Goal: Task Accomplishment & Management: Complete application form

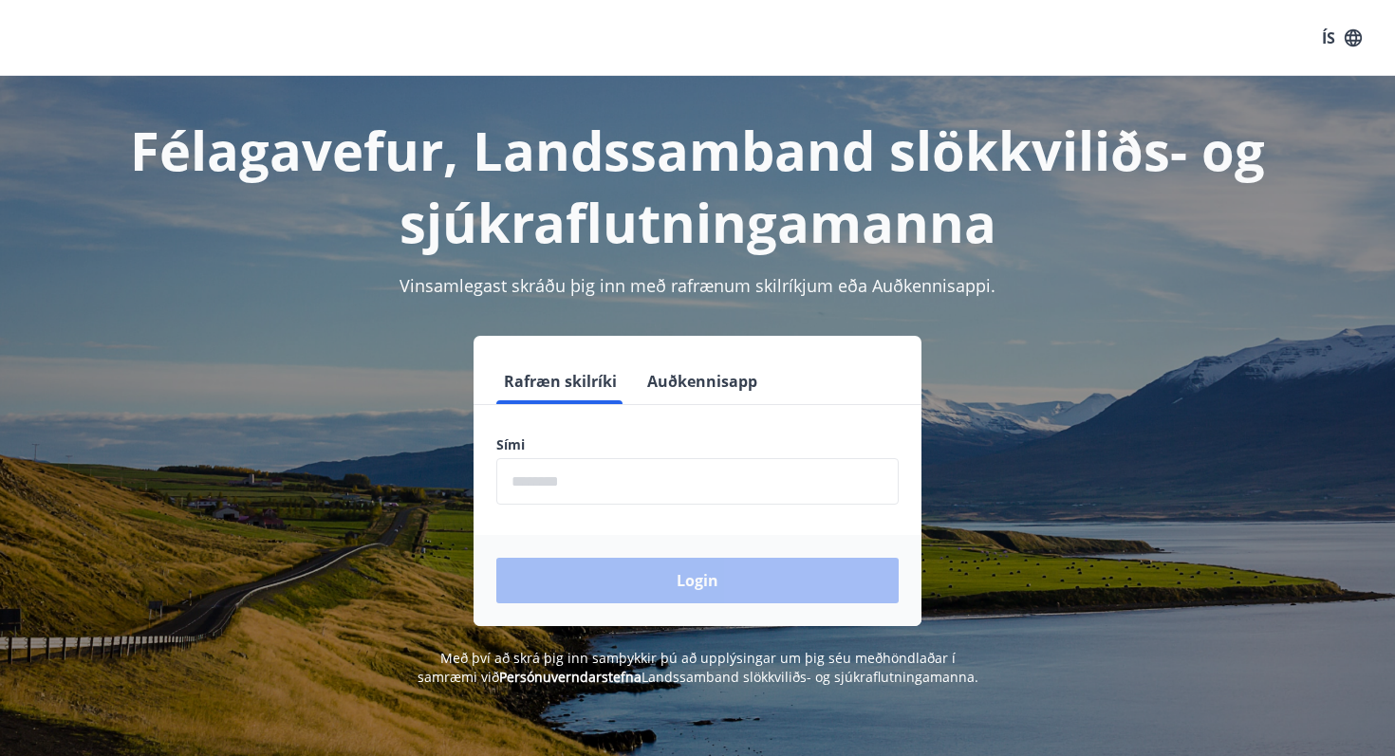
click at [602, 481] on input "phone" at bounding box center [697, 481] width 402 height 46
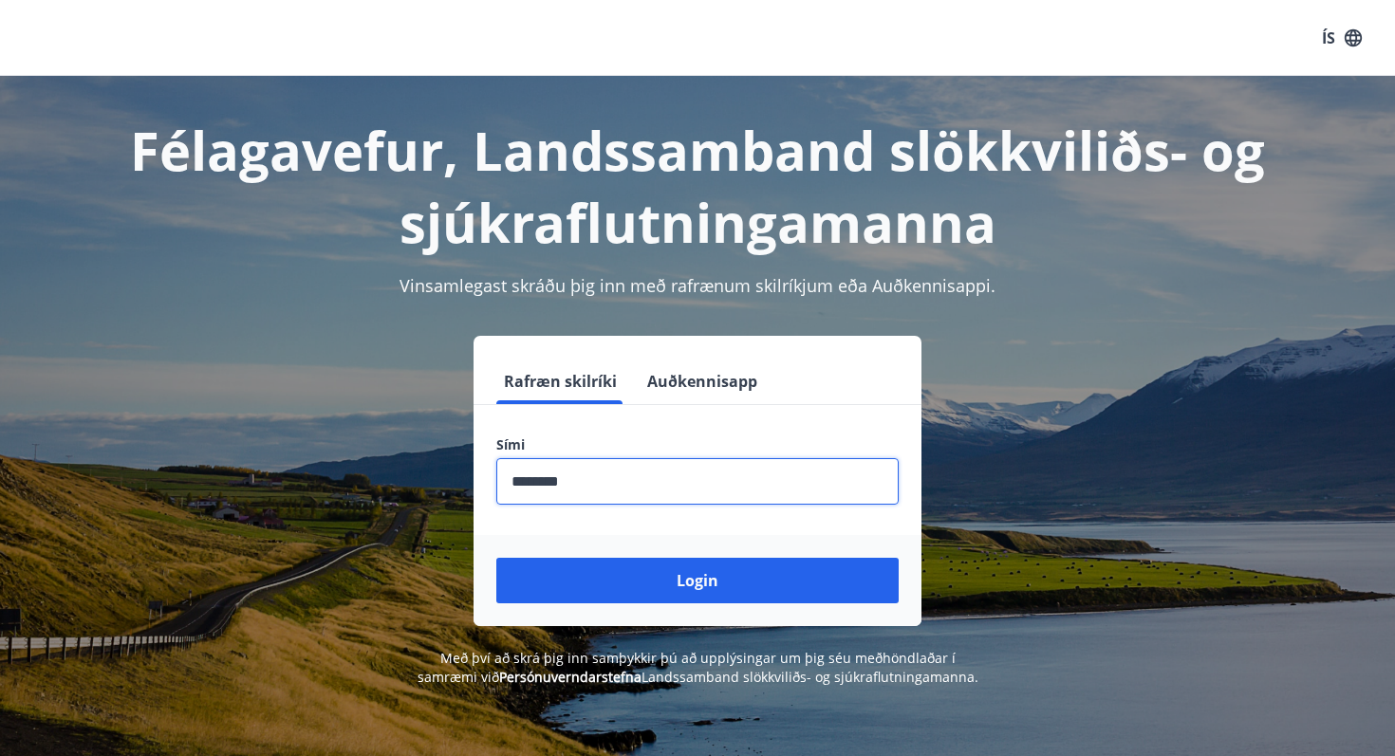
type input "********"
click at [496, 558] on button "Login" at bounding box center [697, 581] width 402 height 46
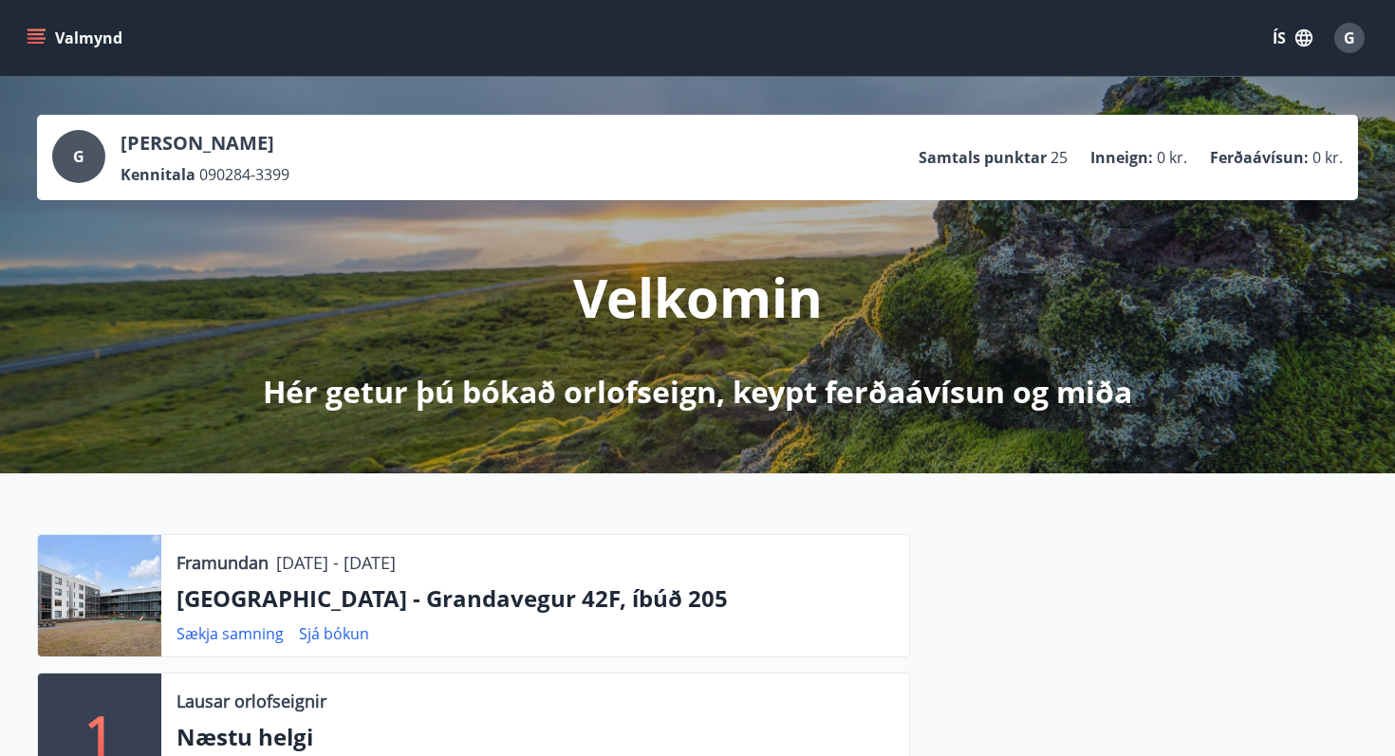
click at [40, 43] on icon "menu" at bounding box center [36, 43] width 17 height 2
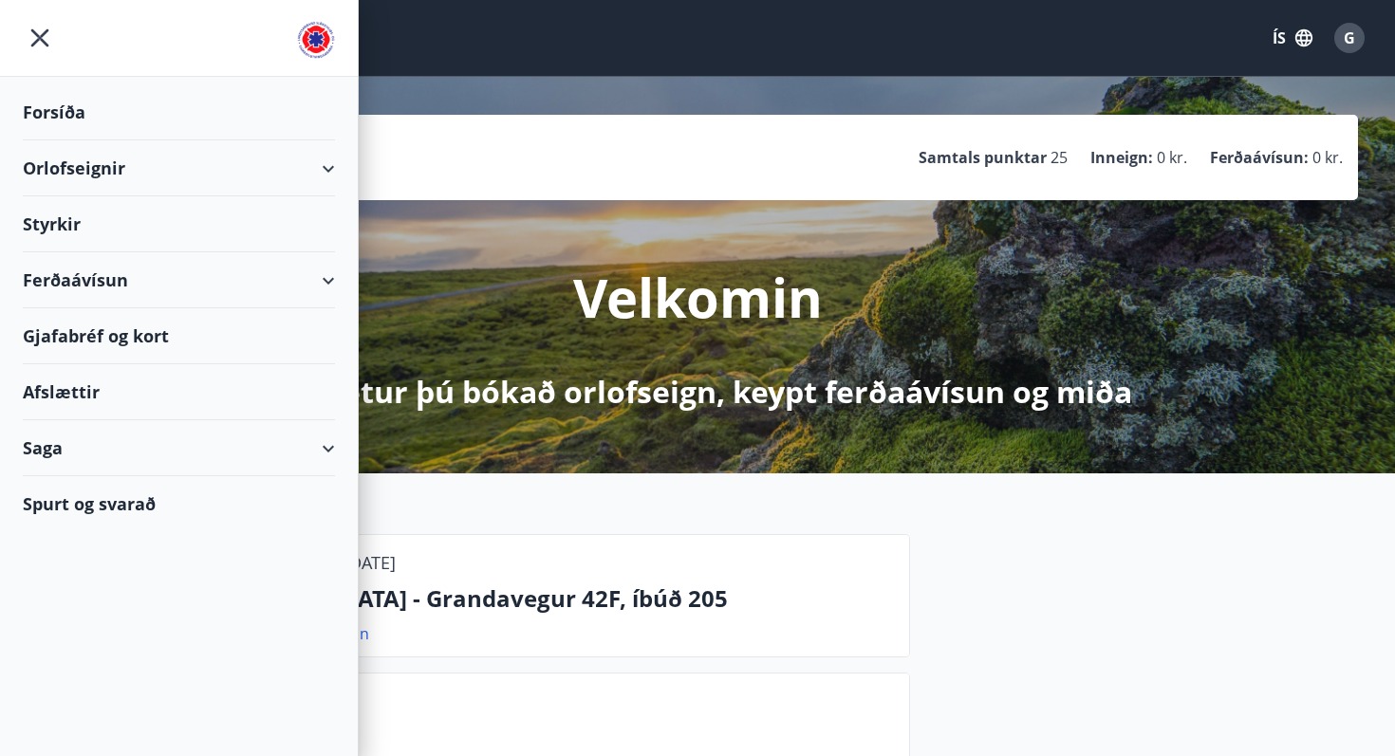
click at [328, 280] on div "Ferðaávísun" at bounding box center [179, 280] width 312 height 56
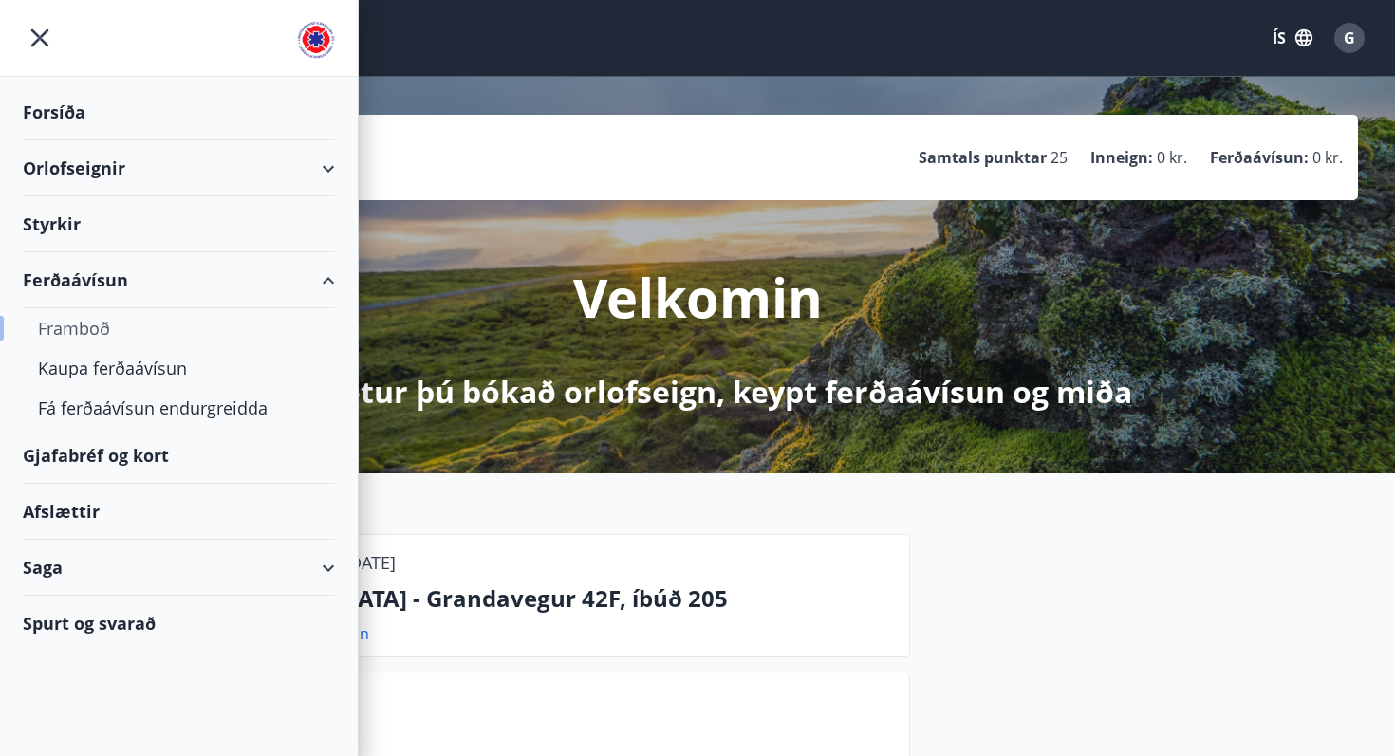
click at [89, 328] on div "Framboð" at bounding box center [179, 328] width 282 height 40
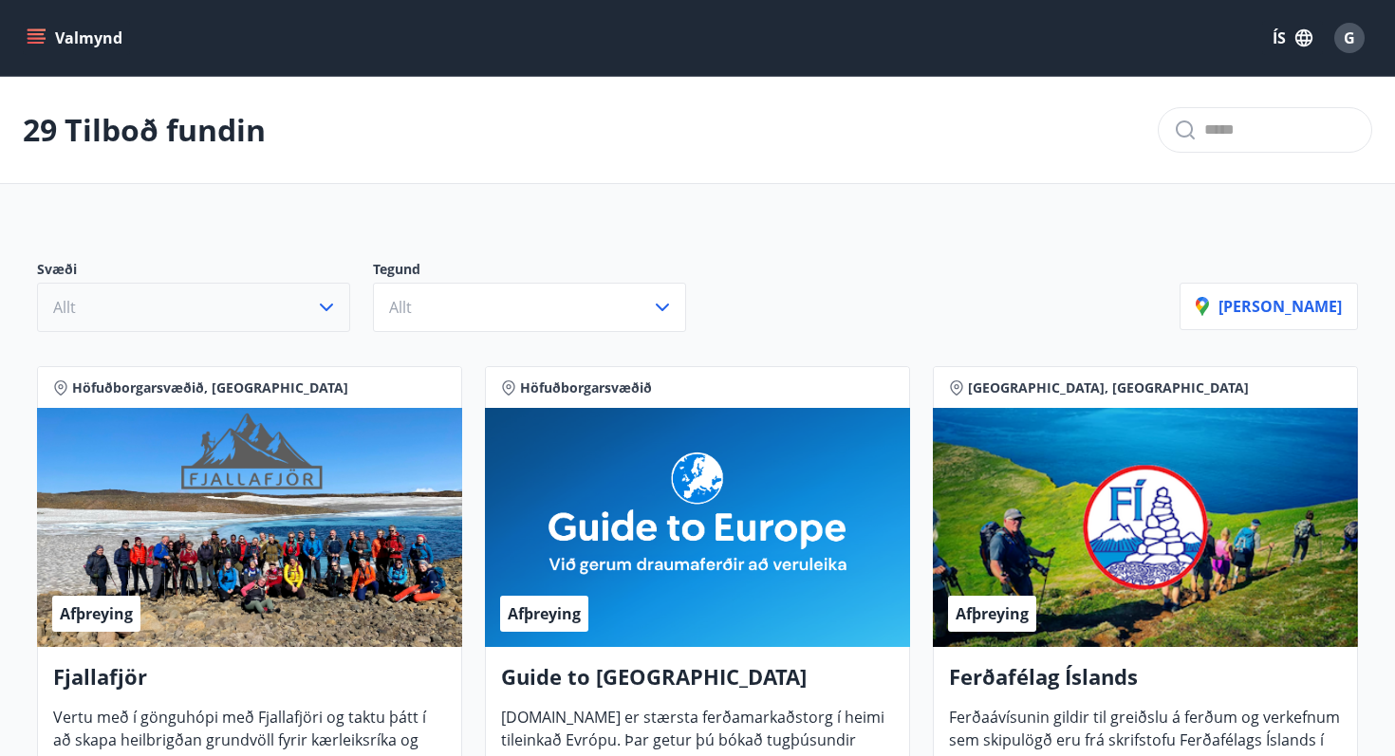
click at [216, 301] on button "Allt" at bounding box center [193, 307] width 313 height 49
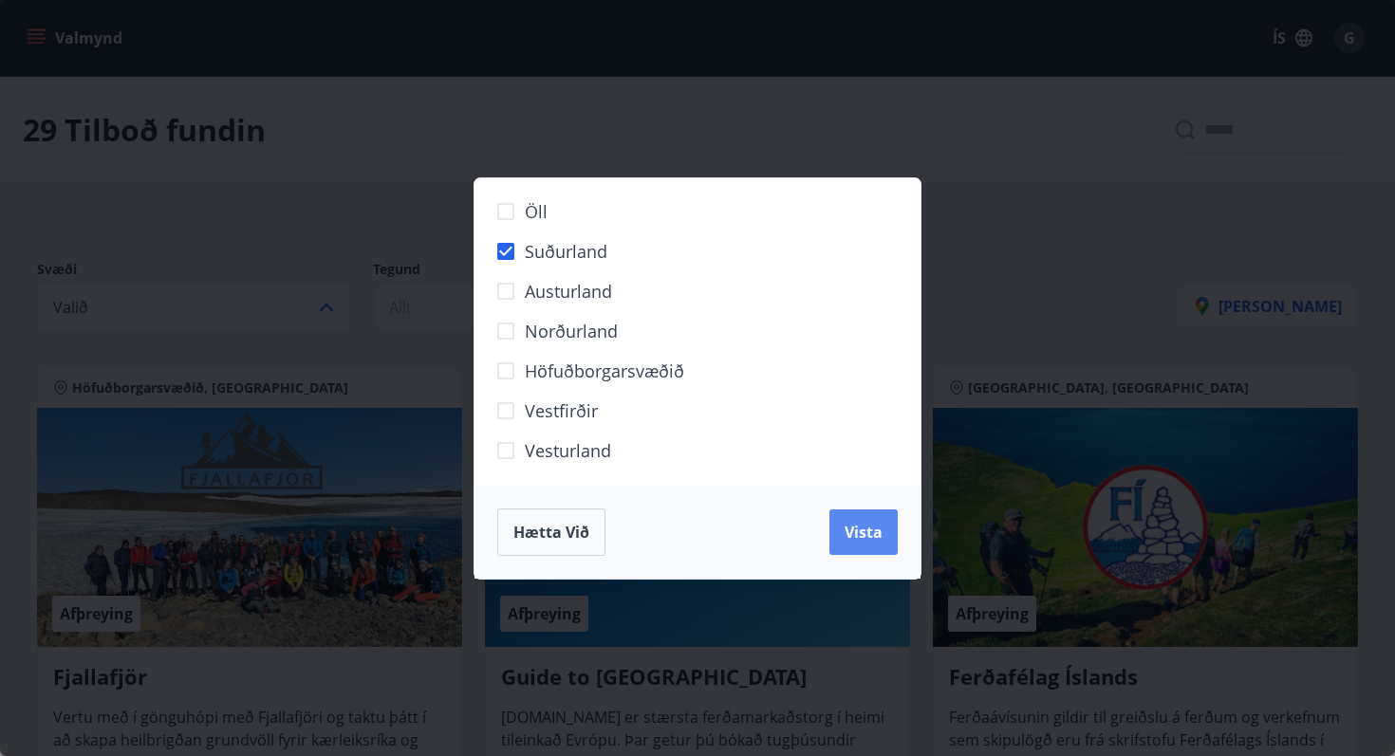
click at [879, 529] on span "Vista" at bounding box center [863, 532] width 38 height 21
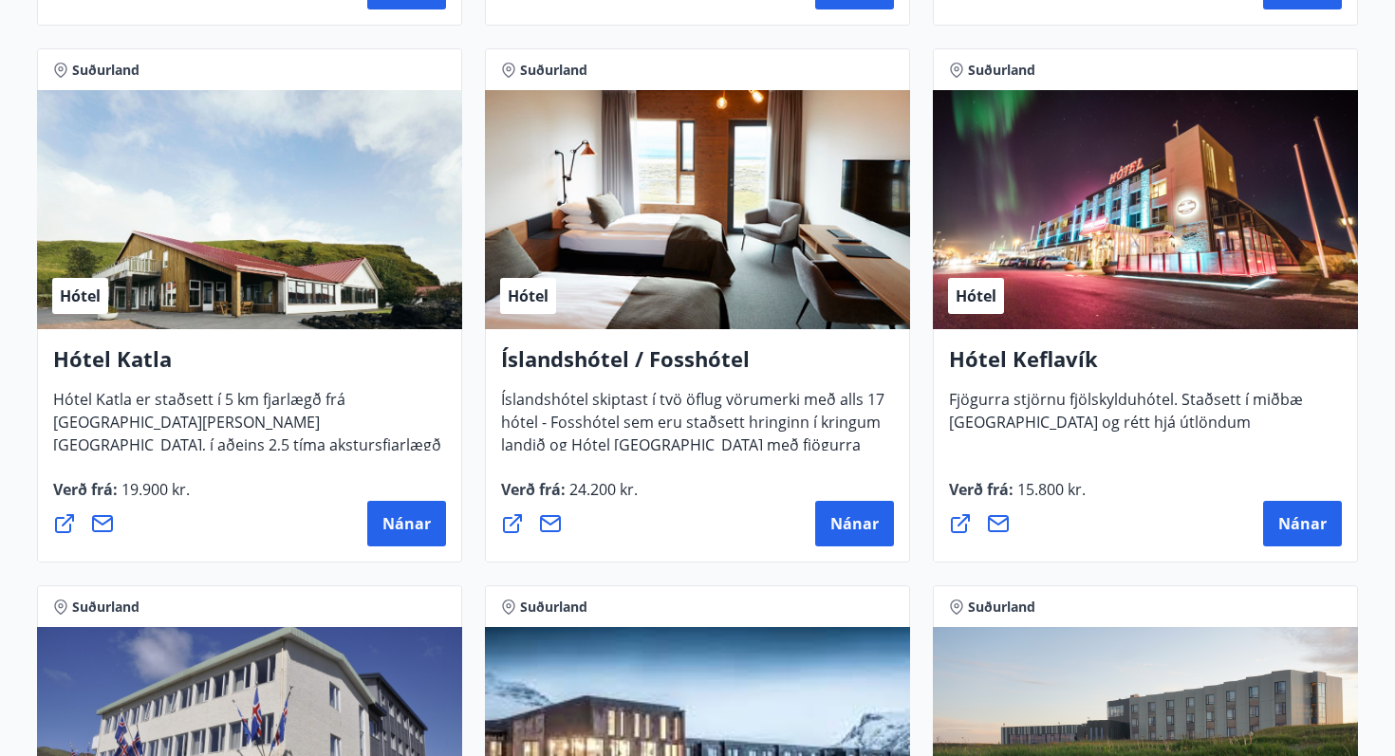
scroll to position [876, 0]
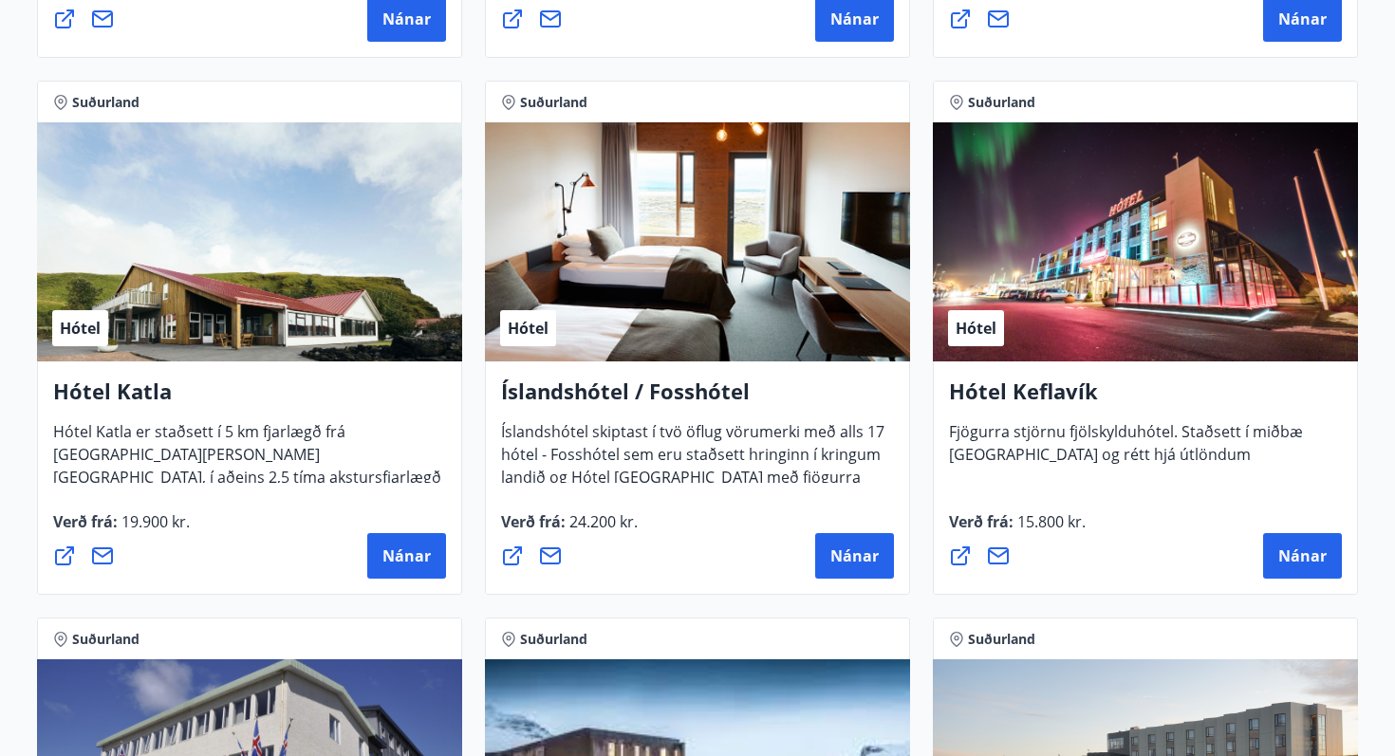
click at [1066, 388] on h4 "Hótel Keflavík" at bounding box center [1145, 399] width 393 height 44
click at [1305, 565] on span "Nánar" at bounding box center [1302, 556] width 48 height 21
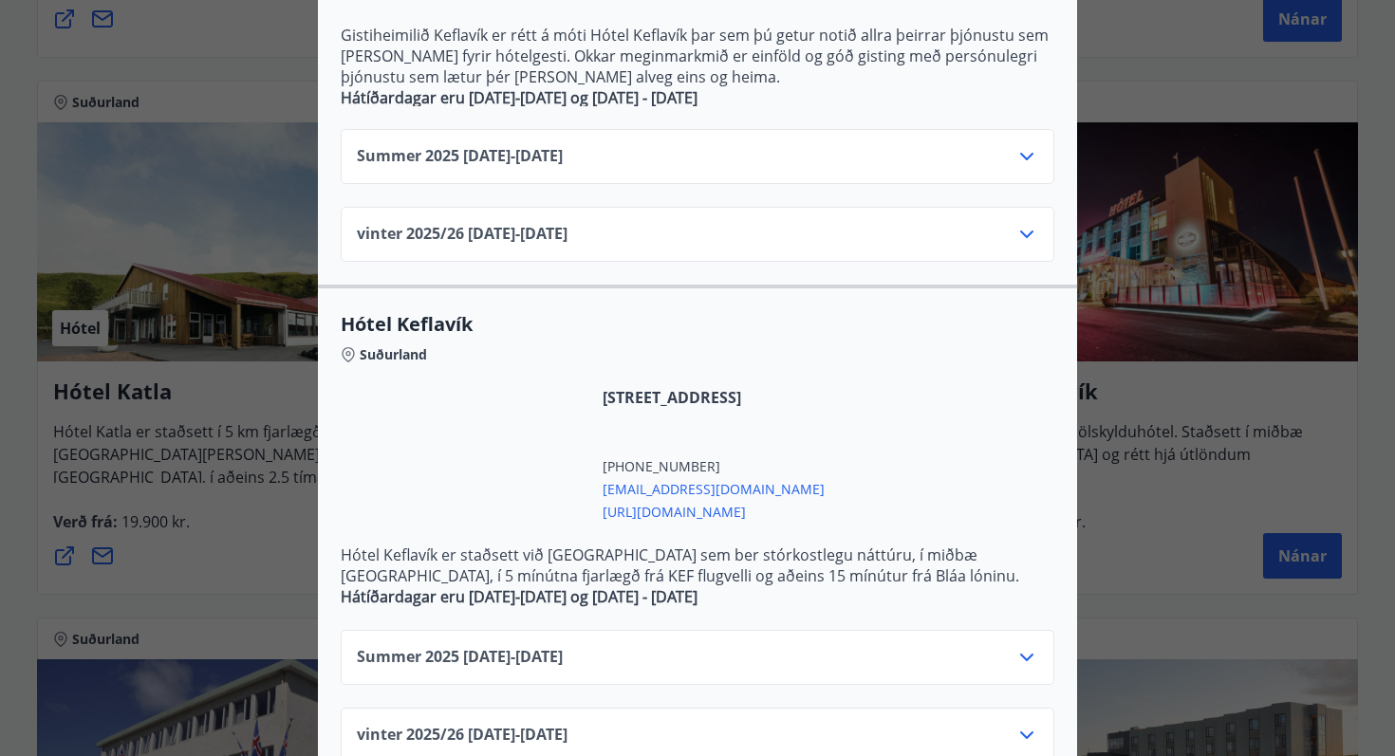
scroll to position [665, 0]
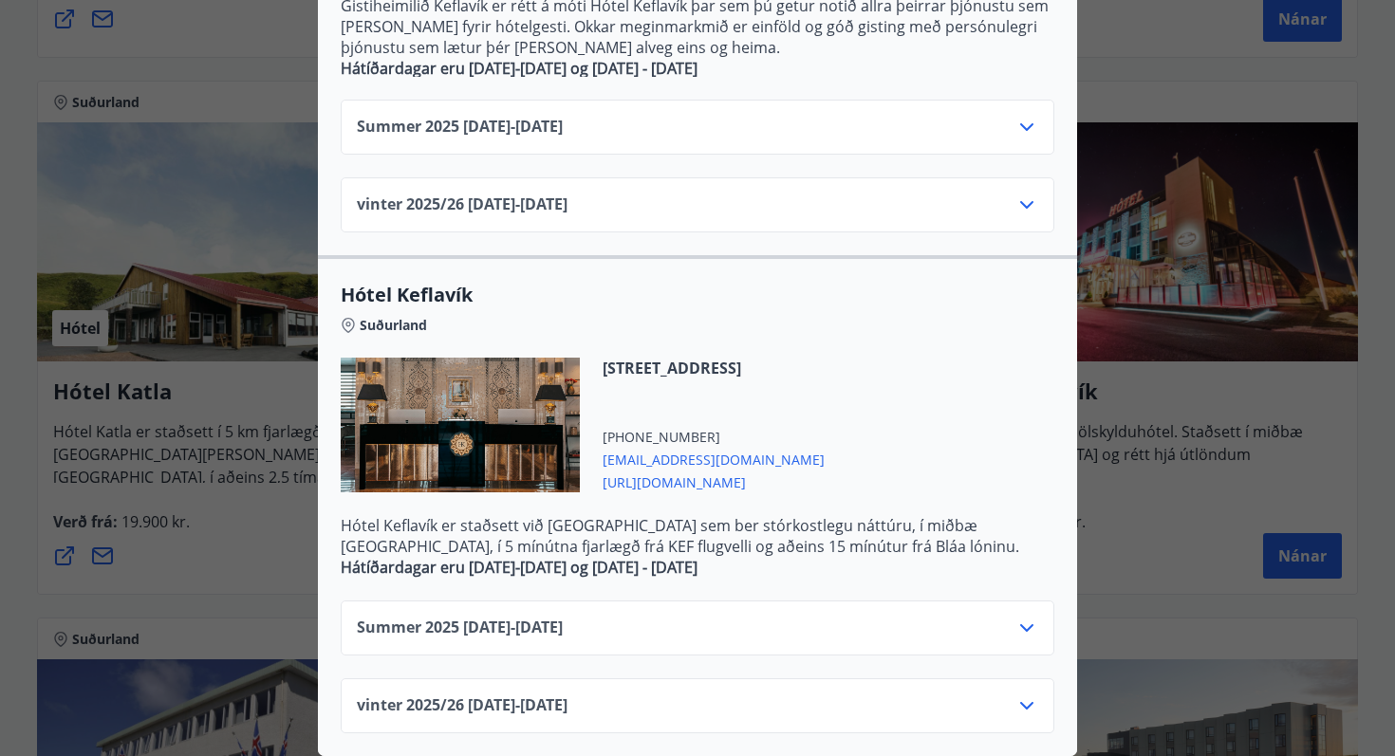
click at [1030, 636] on icon at bounding box center [1026, 628] width 23 height 23
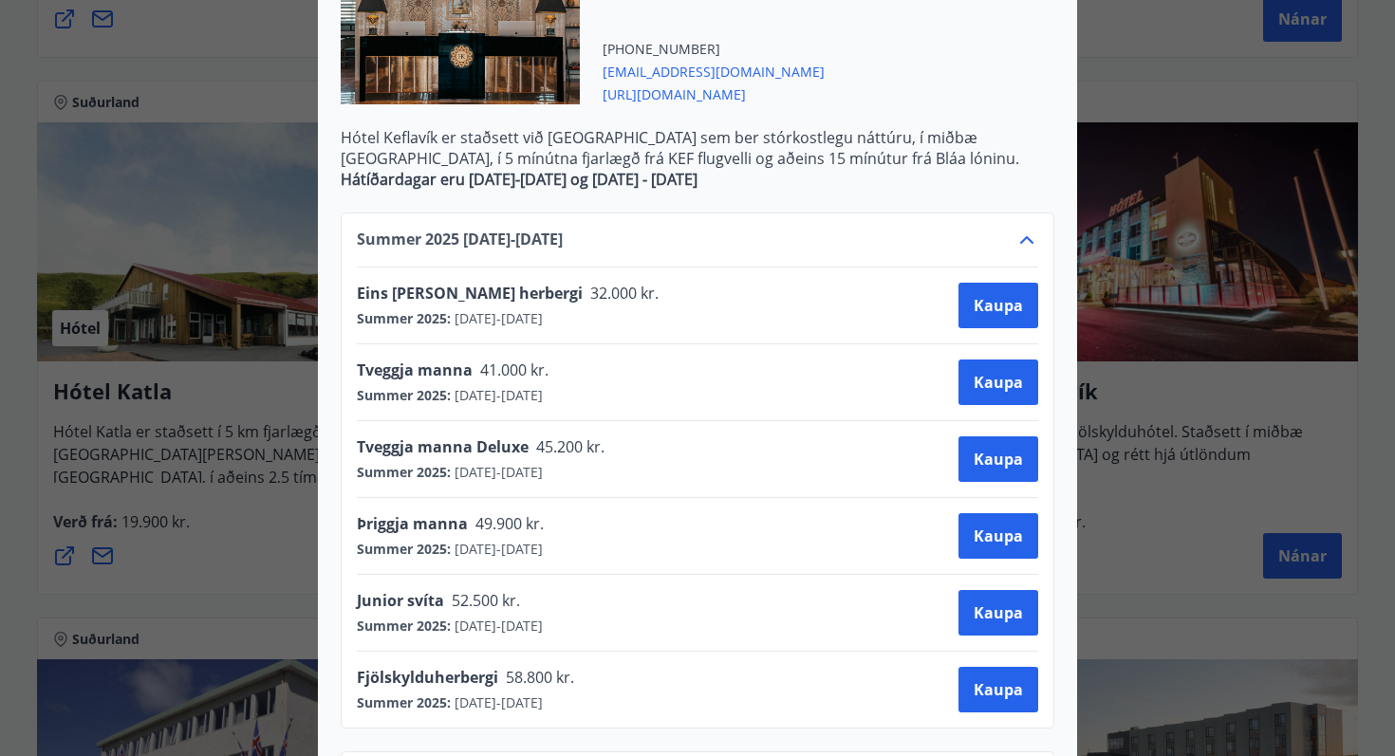
scroll to position [1103, 0]
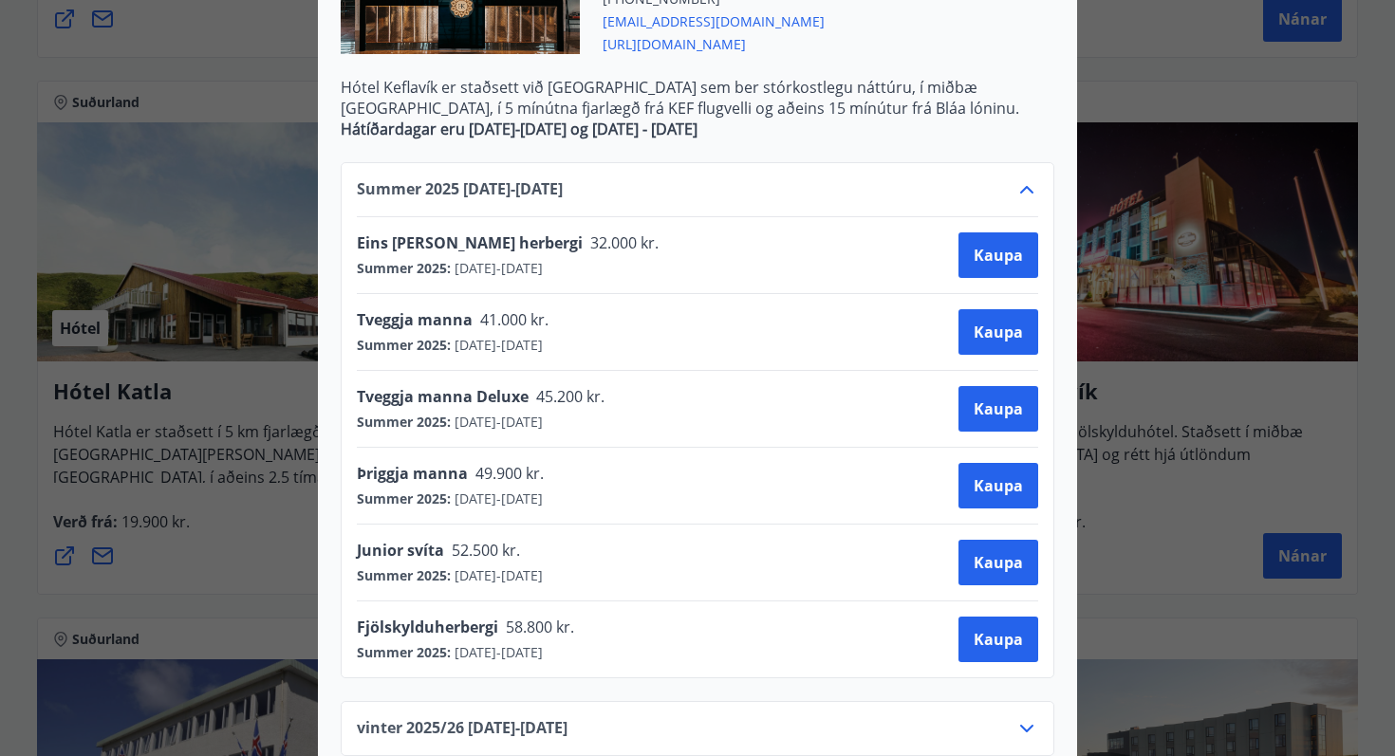
click at [1300, 453] on div at bounding box center [697, 378] width 1395 height 756
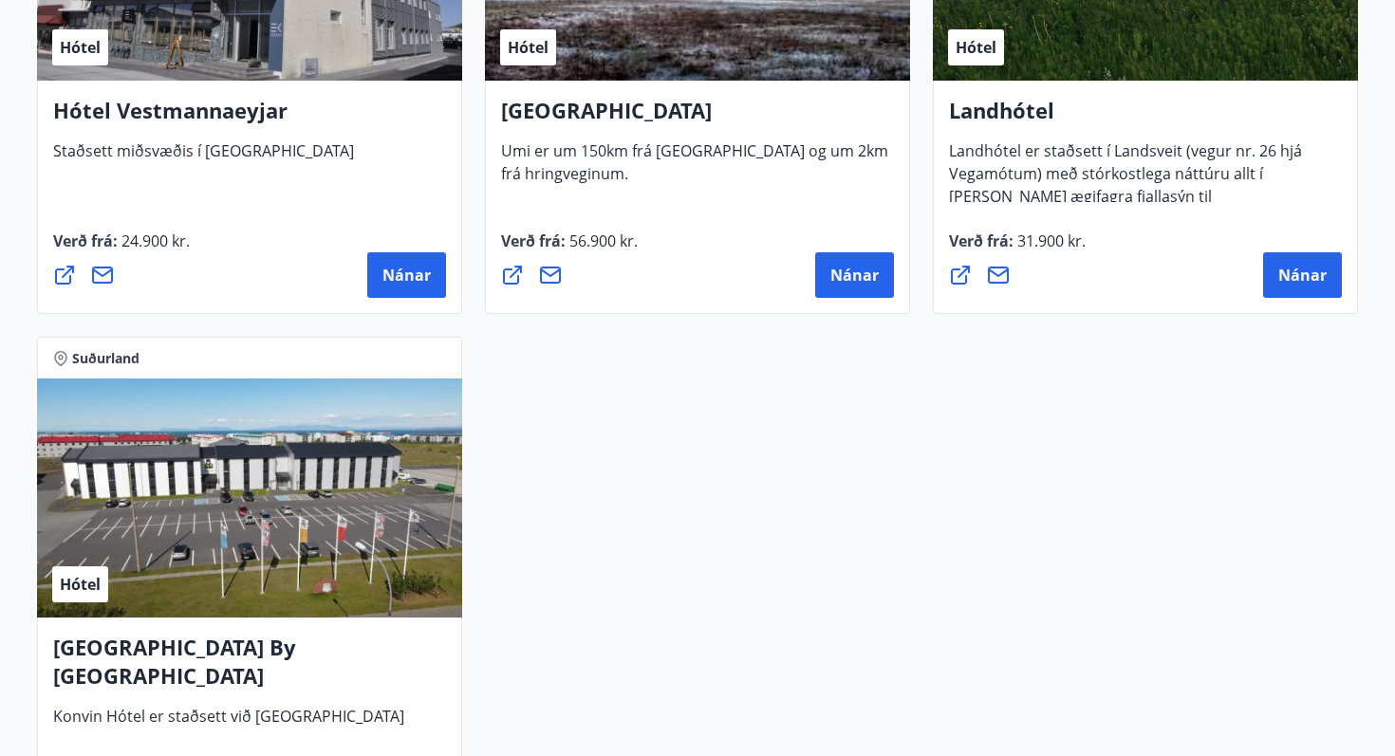
scroll to position [1743, 0]
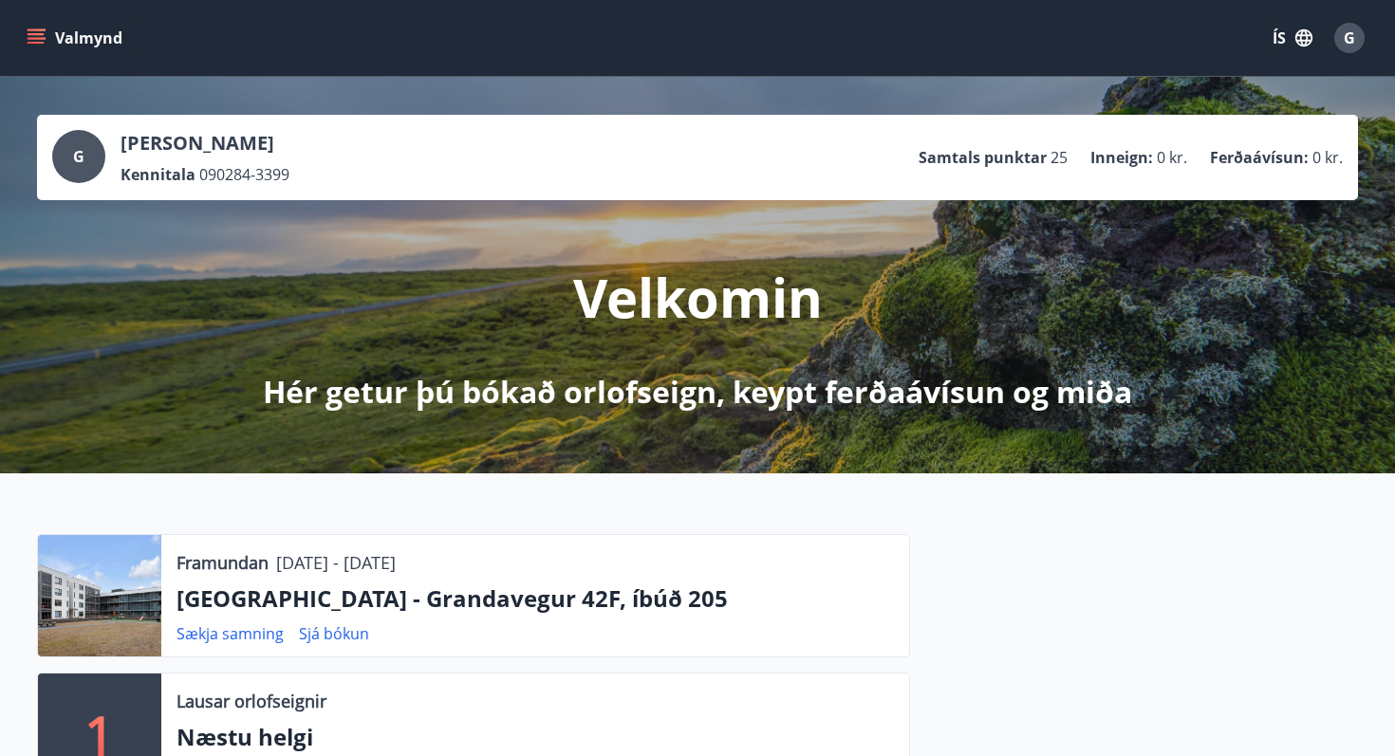
click at [34, 34] on icon "menu" at bounding box center [36, 34] width 17 height 2
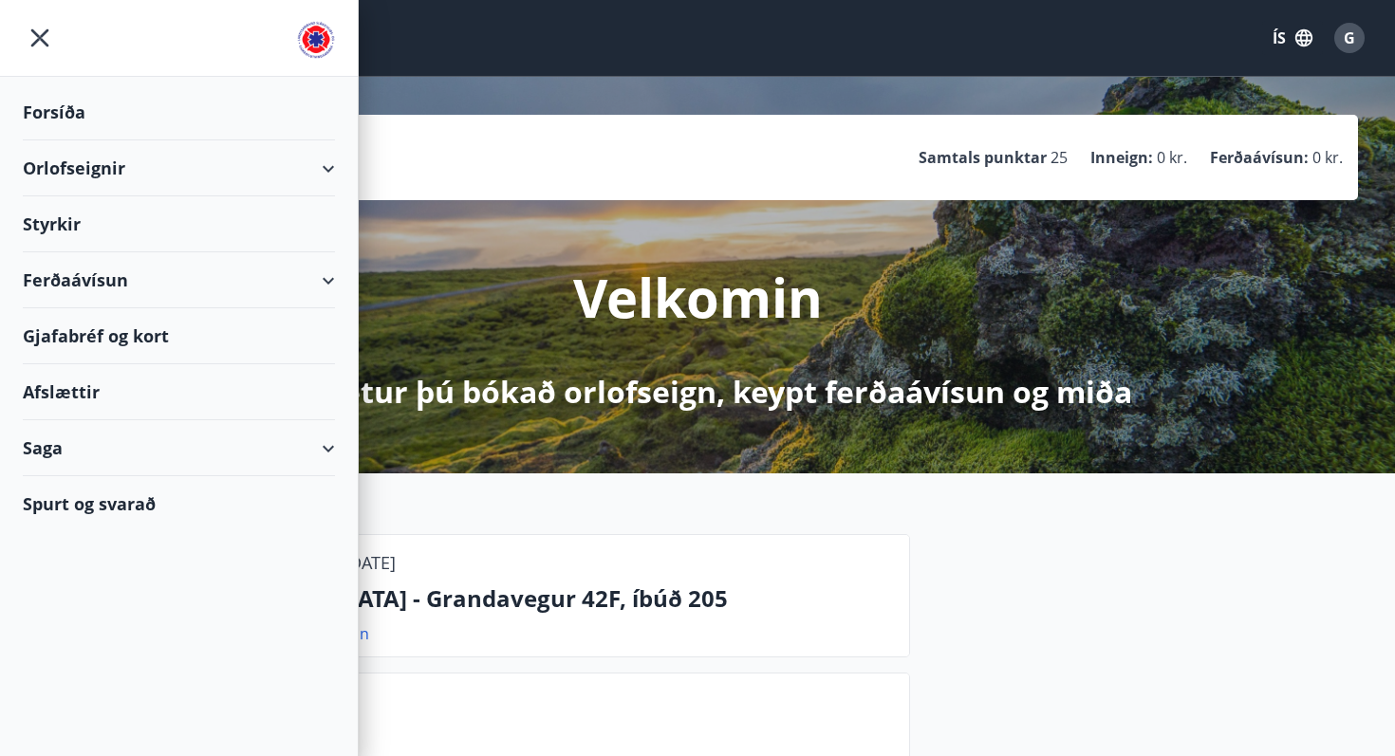
click at [62, 225] on div "Styrkir" at bounding box center [179, 224] width 312 height 56
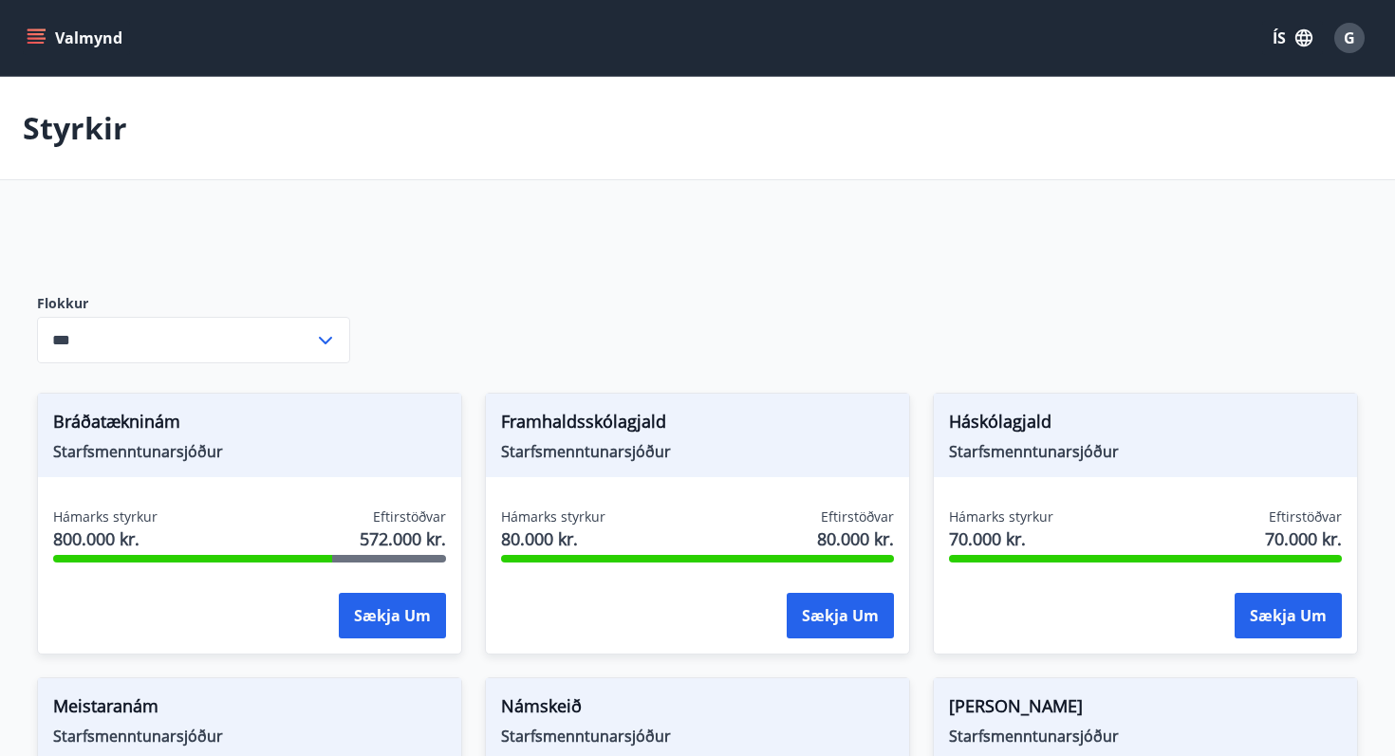
type input "***"
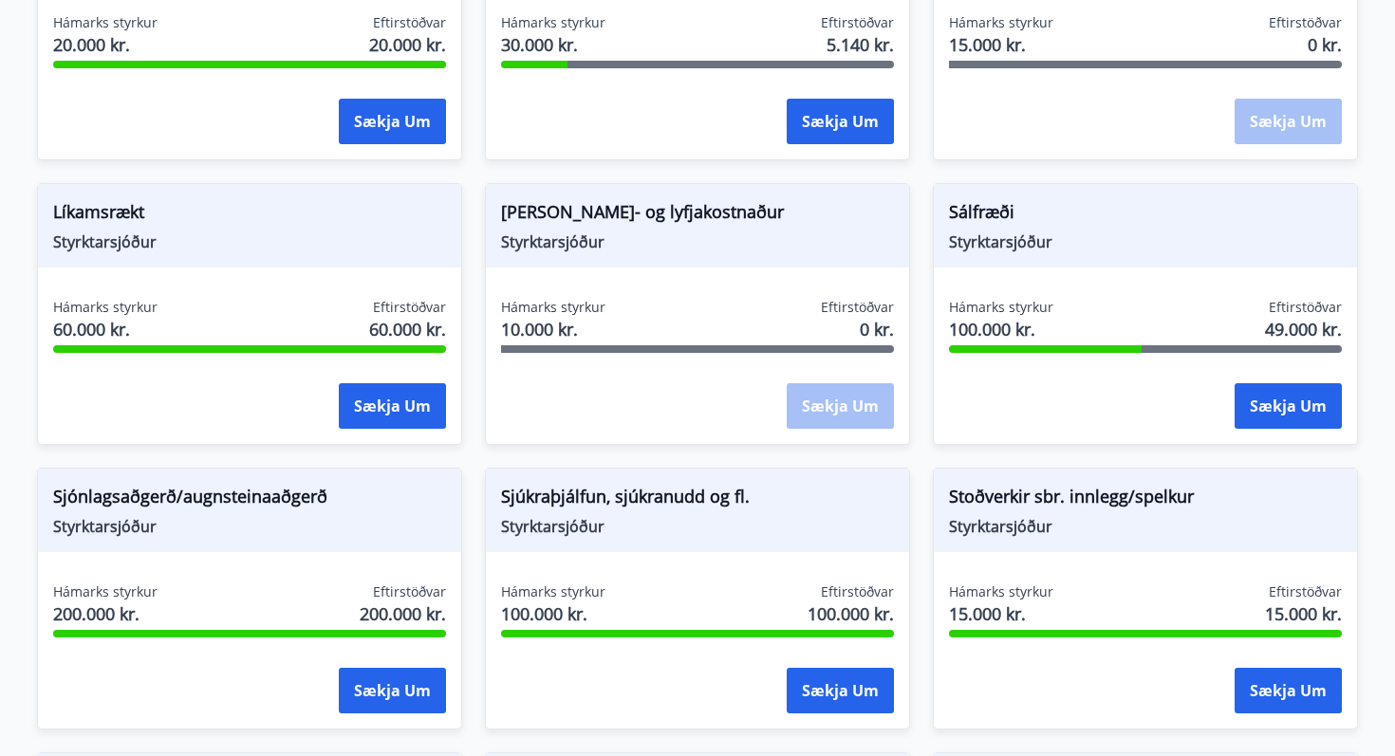
scroll to position [1634, 0]
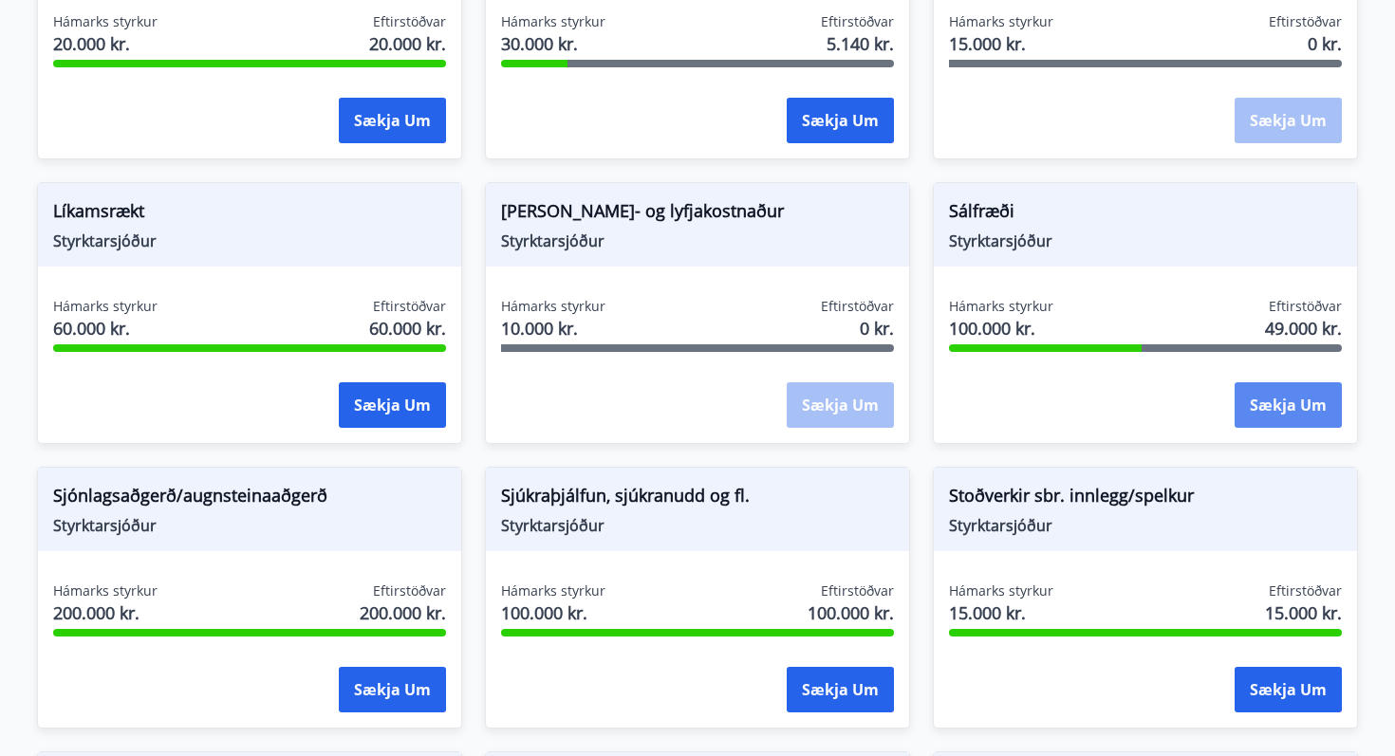
click at [1304, 392] on button "Sækja um" at bounding box center [1287, 405] width 107 height 46
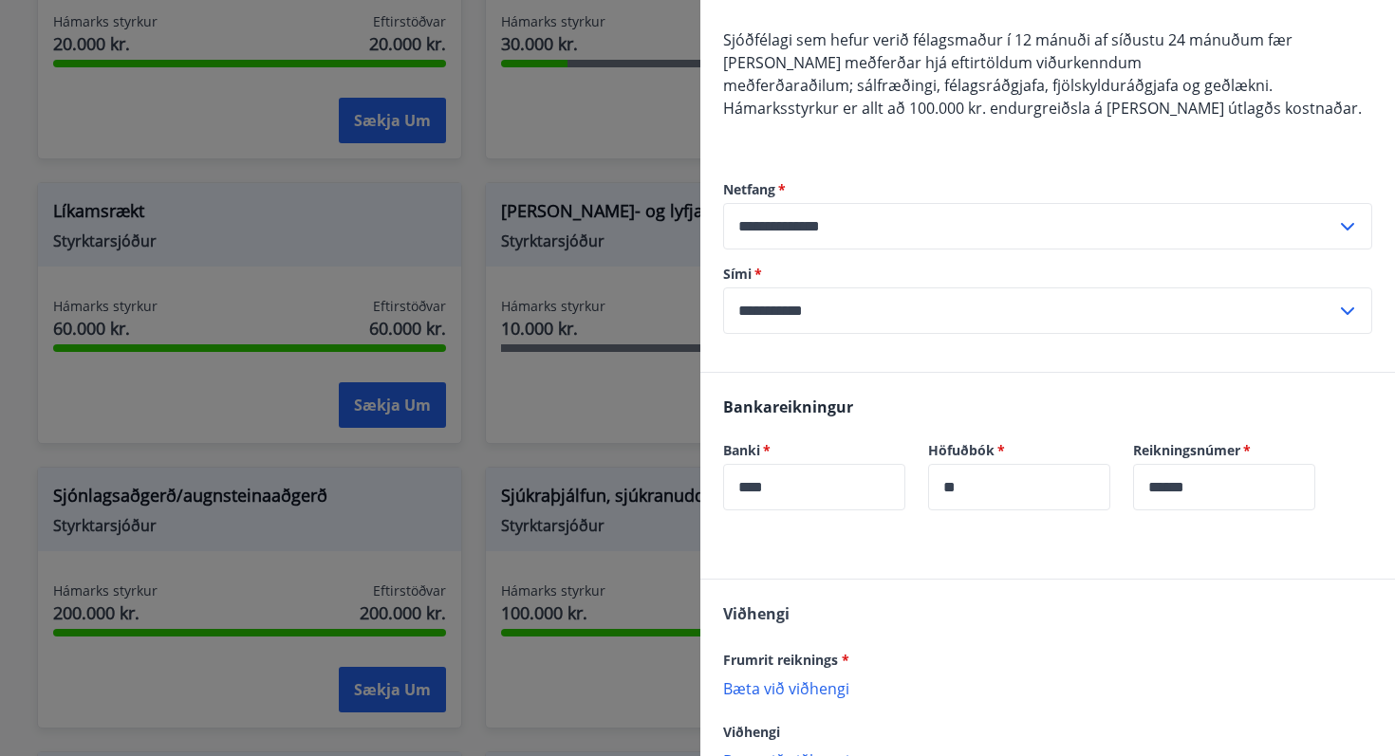
scroll to position [303, 0]
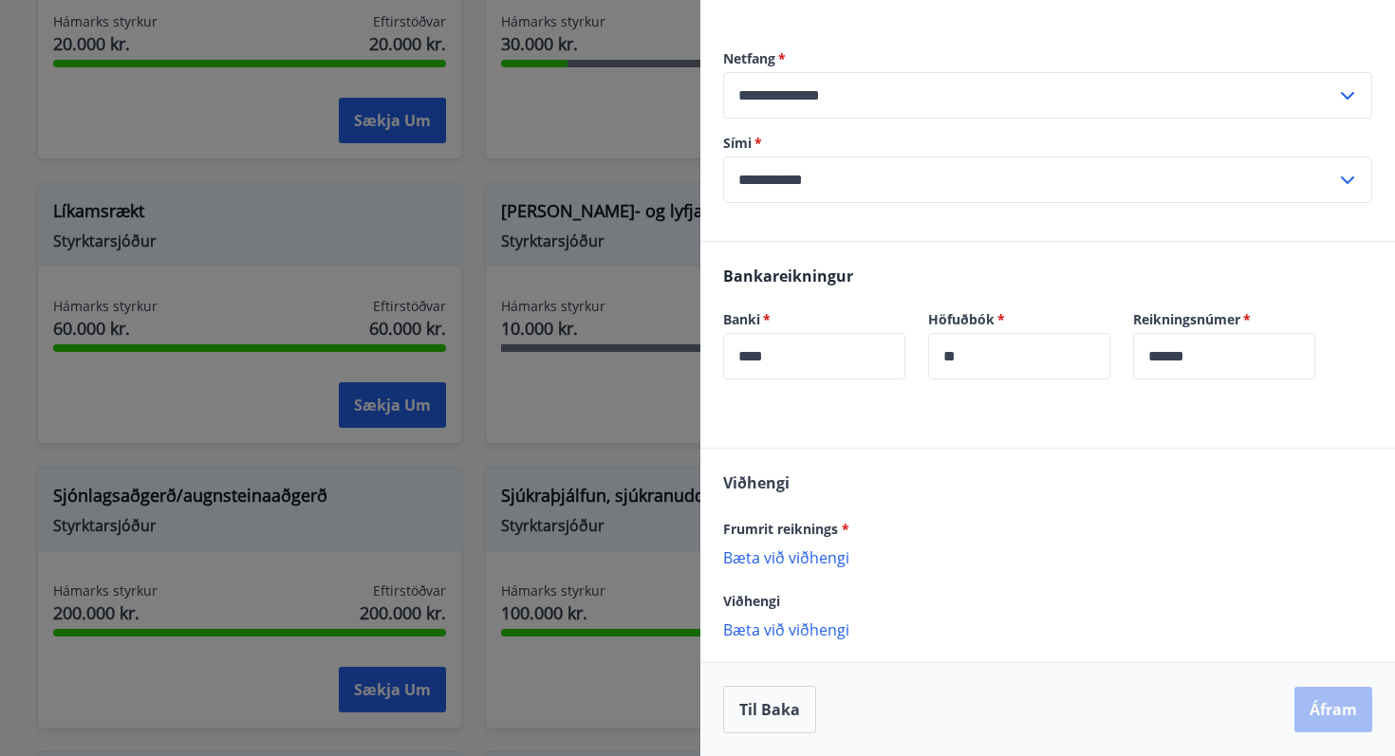
click at [833, 552] on p "Bæta við viðhengi" at bounding box center [1047, 556] width 649 height 19
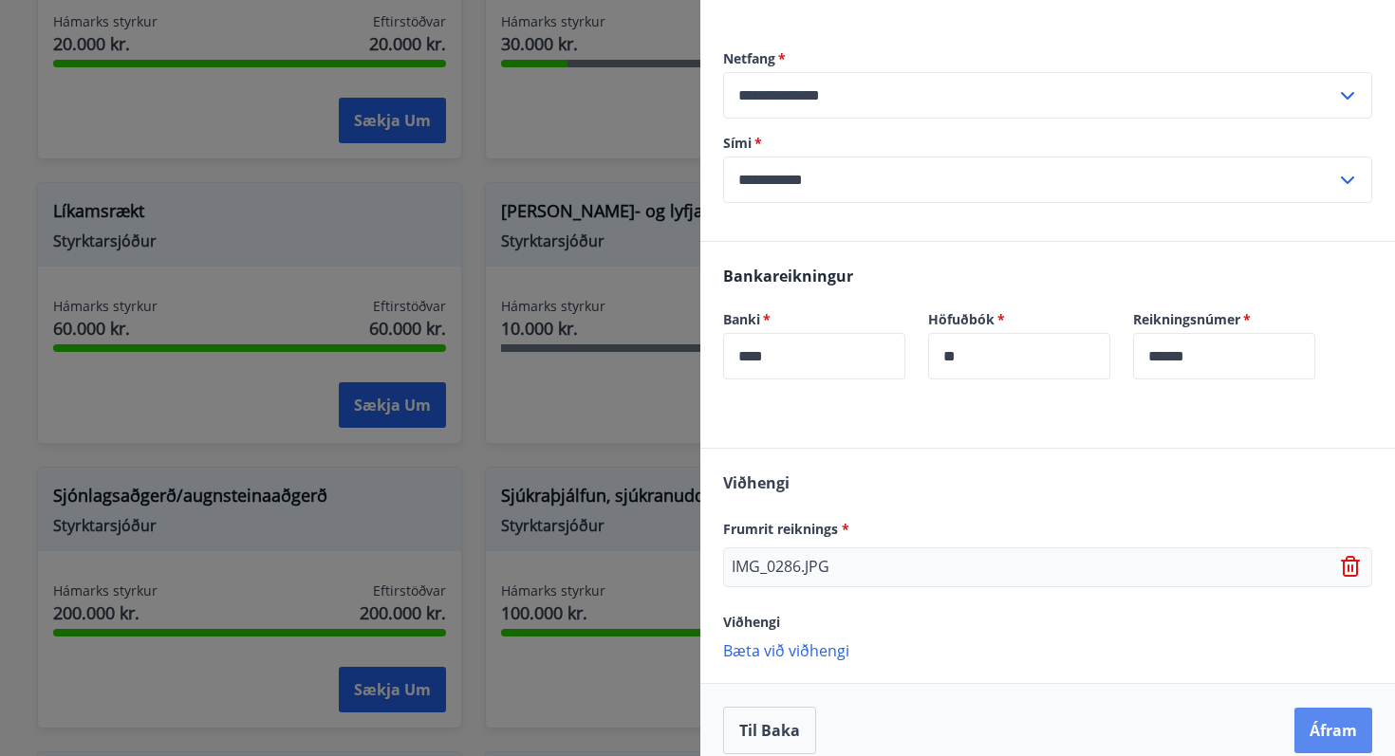
click at [1337, 728] on button "Áfram" at bounding box center [1333, 731] width 78 height 46
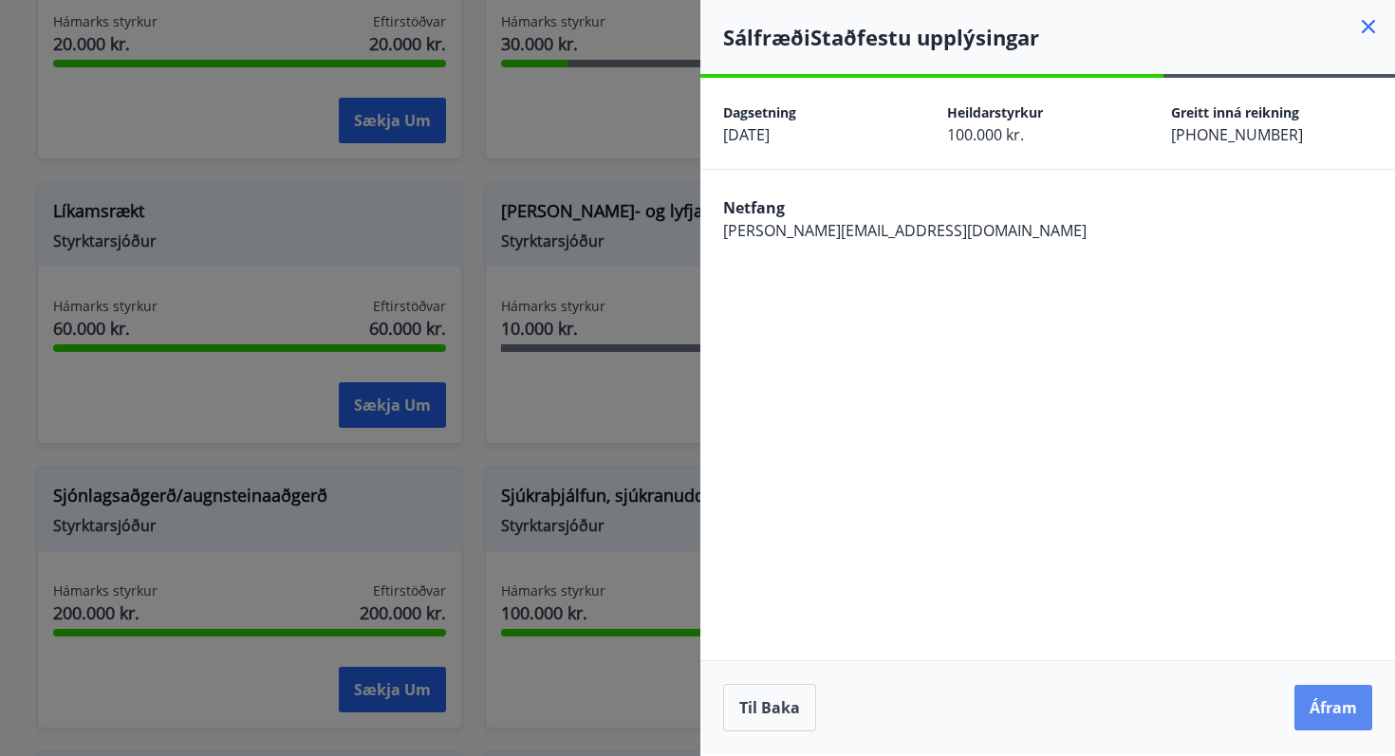
click at [1345, 708] on button "Áfram" at bounding box center [1333, 708] width 78 height 46
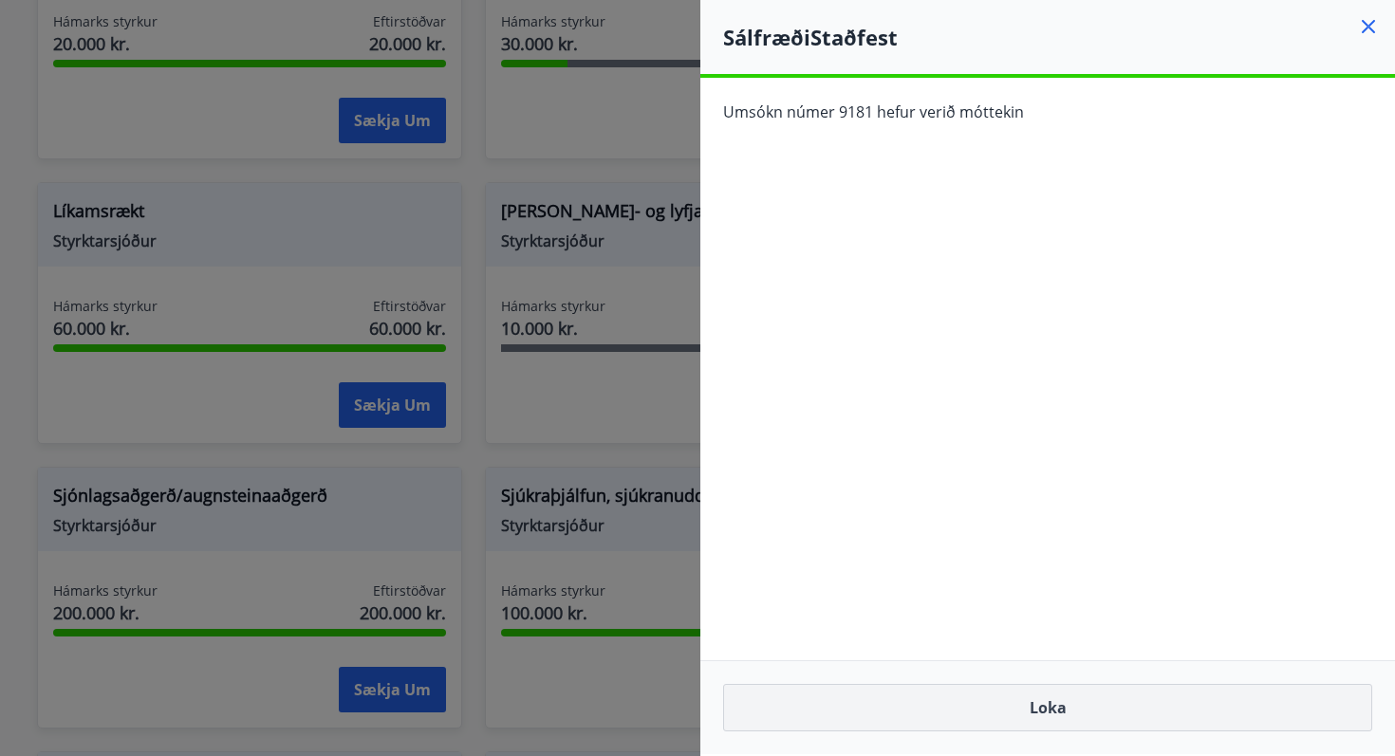
click at [1043, 714] on button "Loka" at bounding box center [1047, 707] width 649 height 47
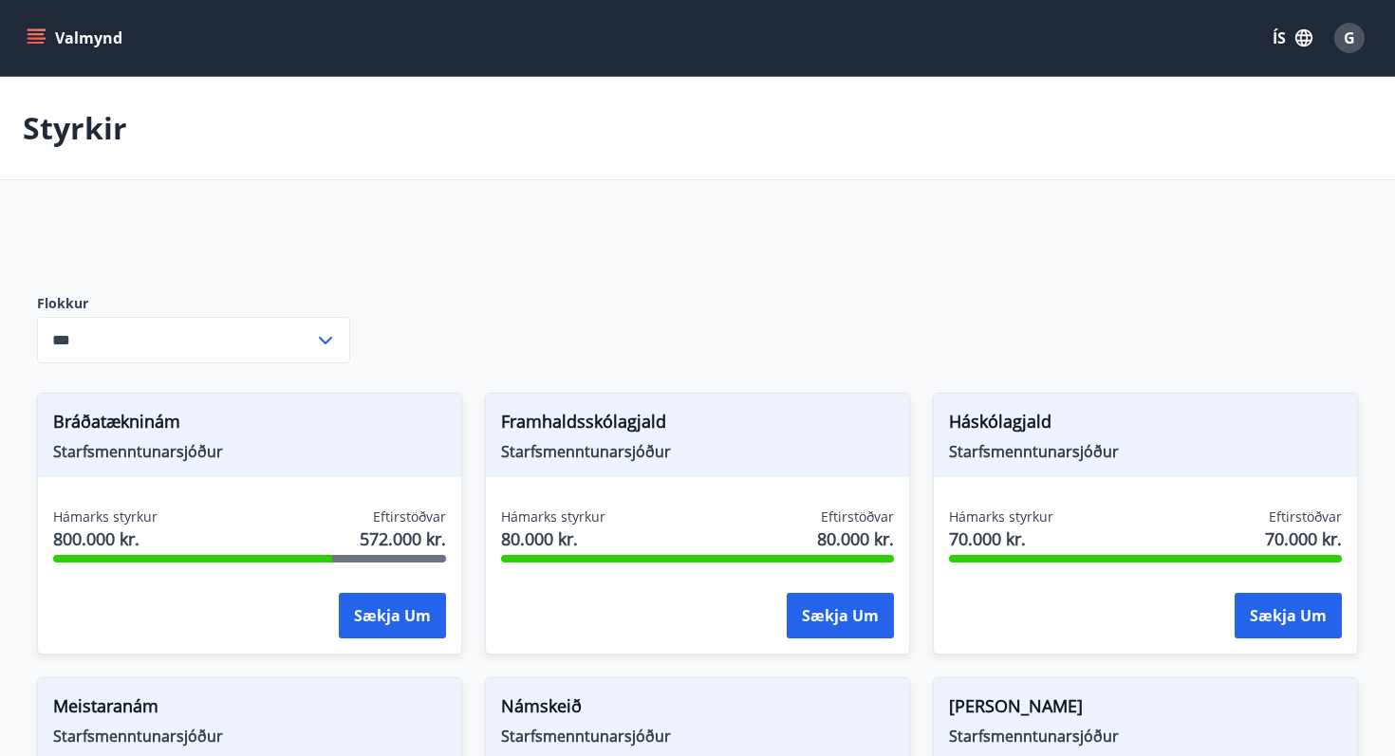
click at [1340, 45] on div "G" at bounding box center [1349, 38] width 30 height 30
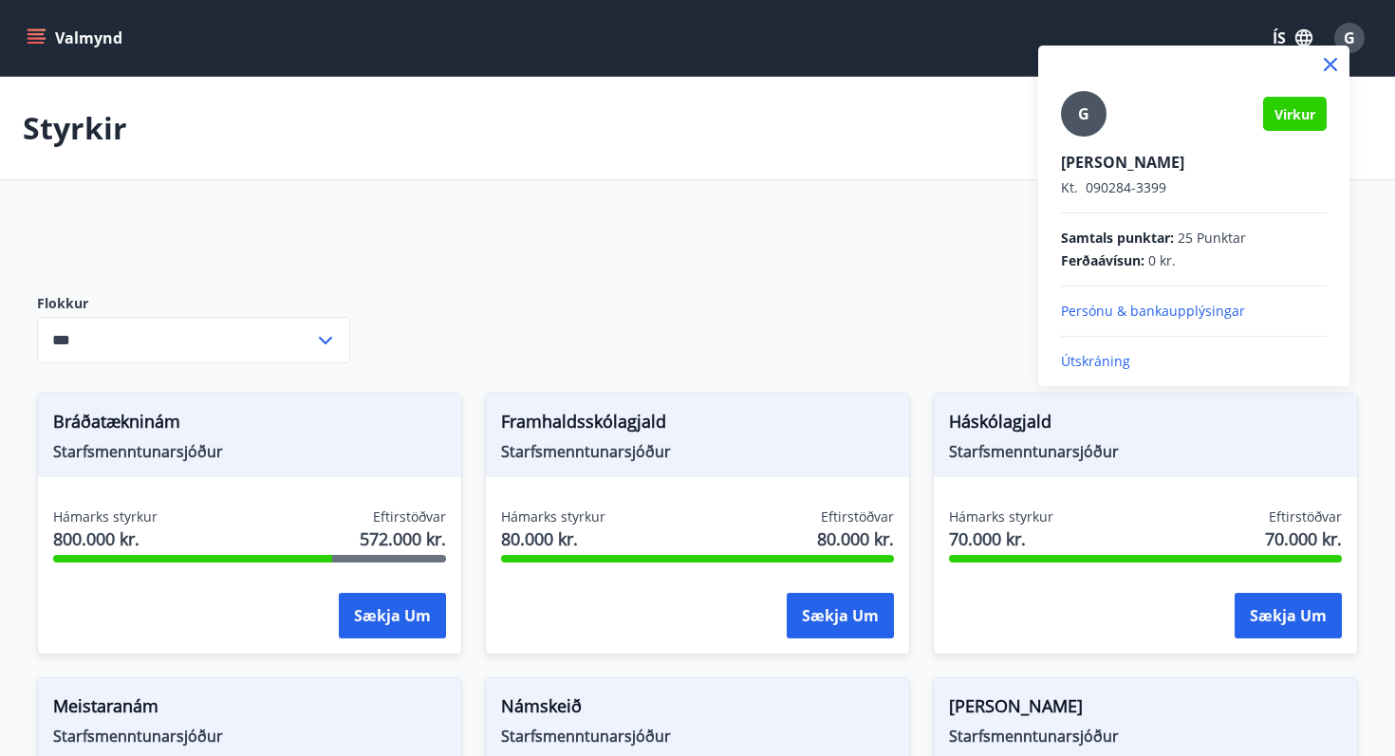
click at [1114, 362] on p "Útskráning" at bounding box center [1194, 361] width 266 height 19
